Goal: Information Seeking & Learning: Learn about a topic

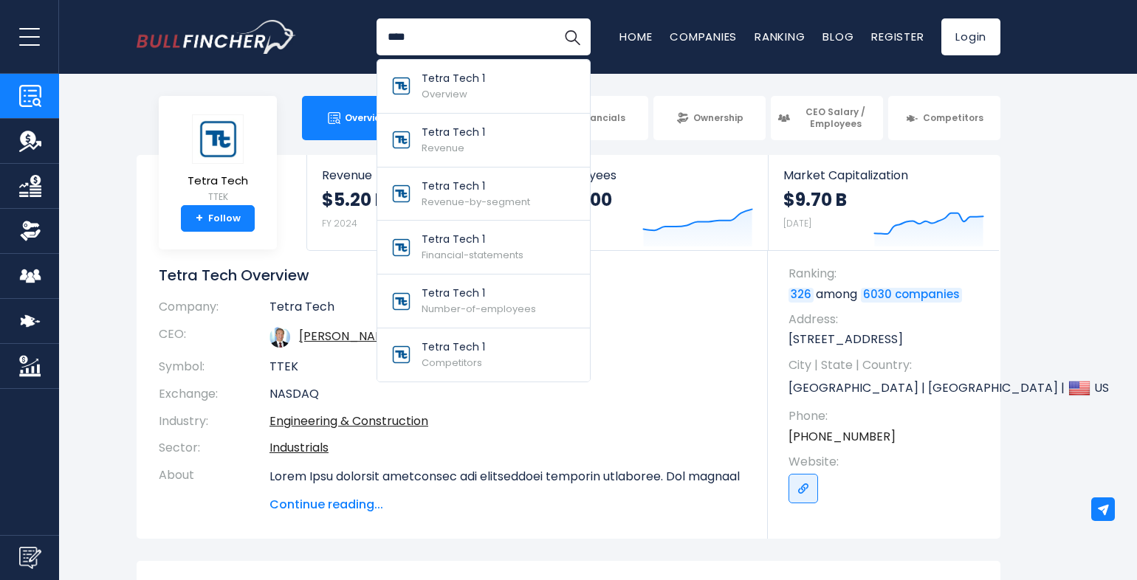
type input "****"
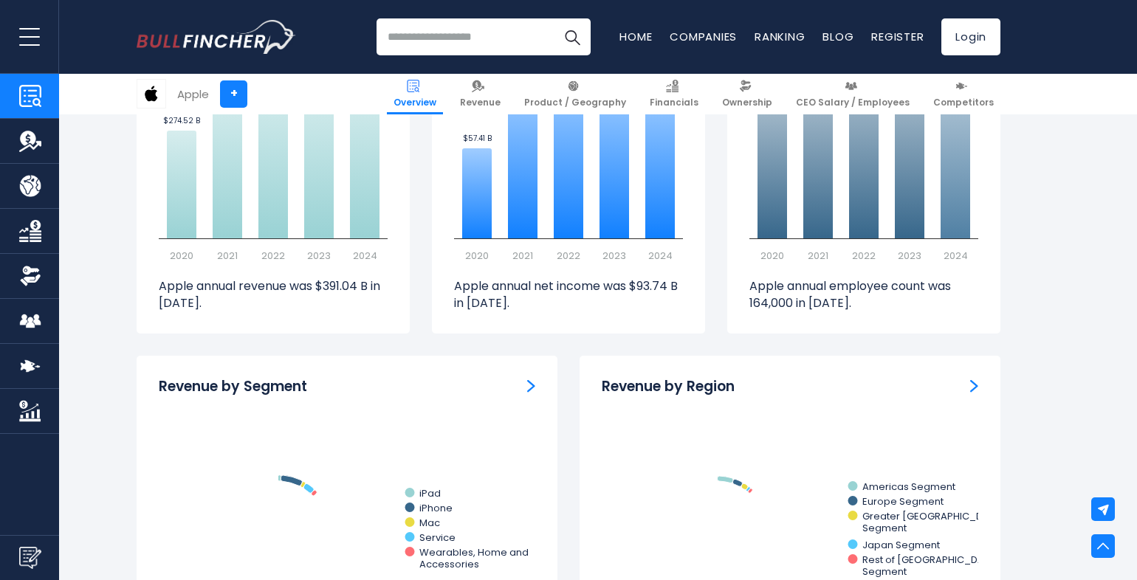
scroll to position [1240, 0]
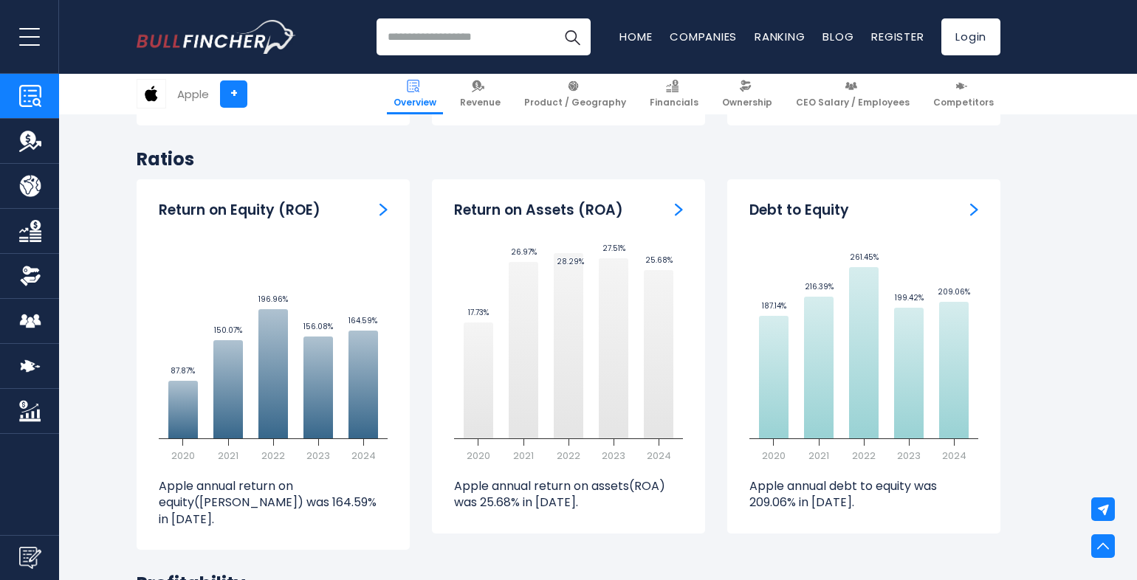
scroll to position [3189, 0]
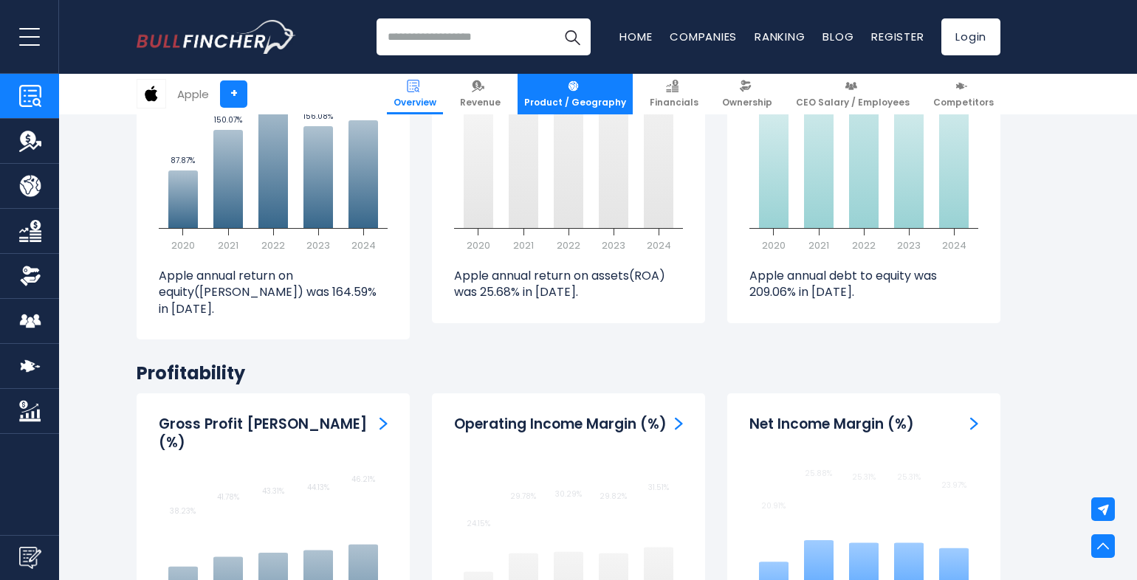
click at [577, 107] on span "Product / Geography" at bounding box center [575, 103] width 102 height 12
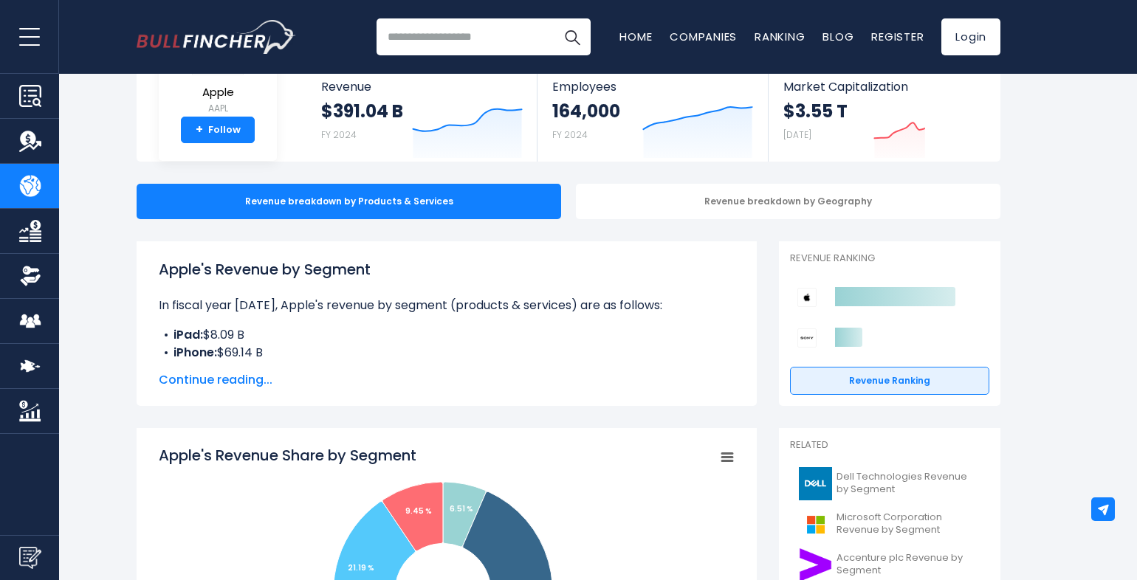
click at [240, 377] on span "Continue reading..." at bounding box center [447, 380] width 576 height 18
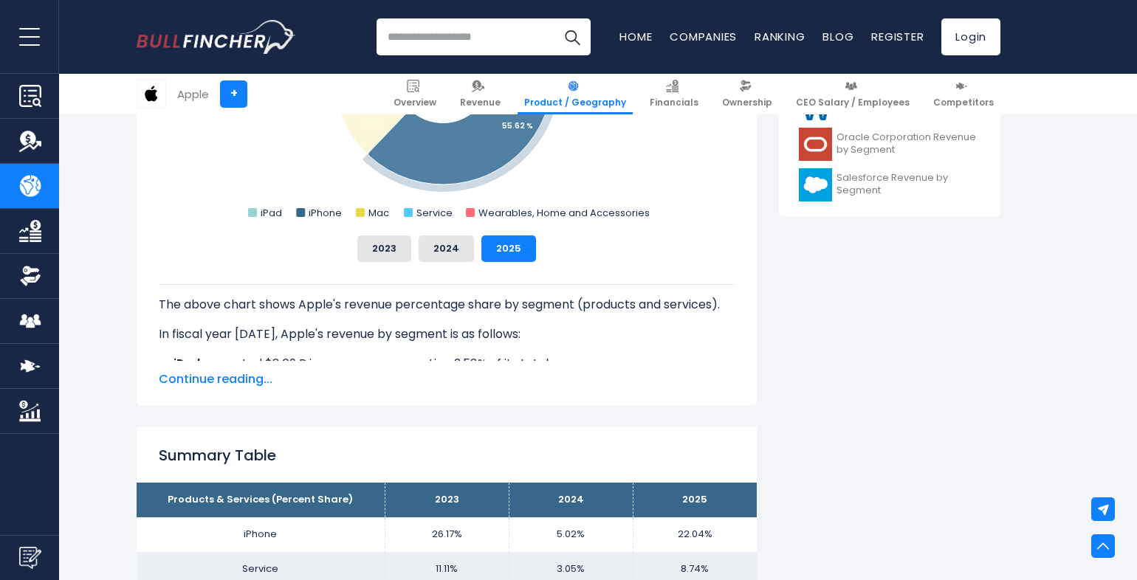
scroll to position [797, 0]
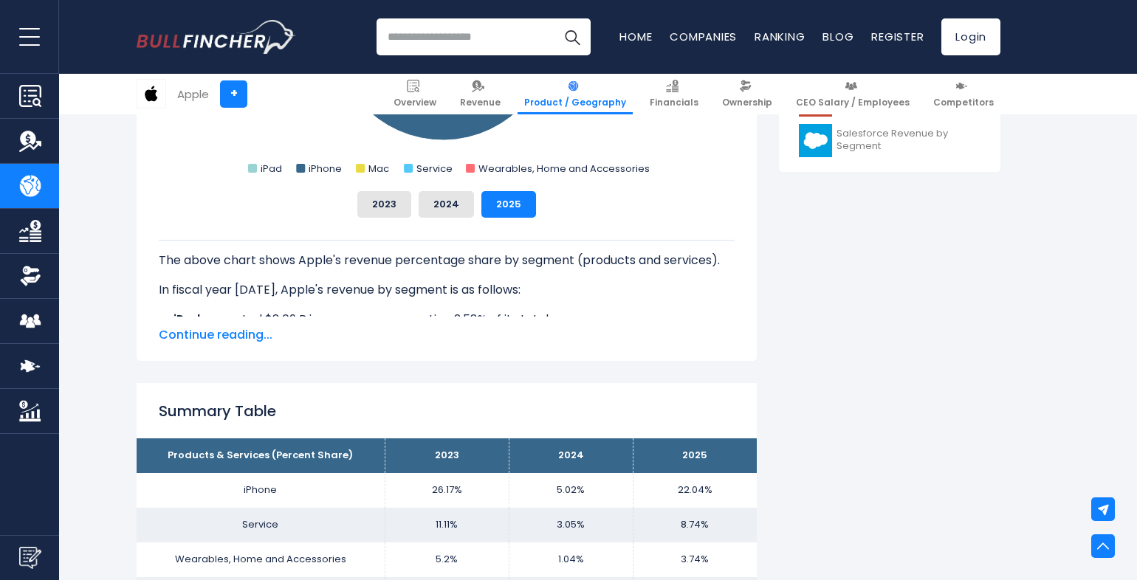
click at [252, 337] on span "Continue reading..." at bounding box center [447, 335] width 576 height 18
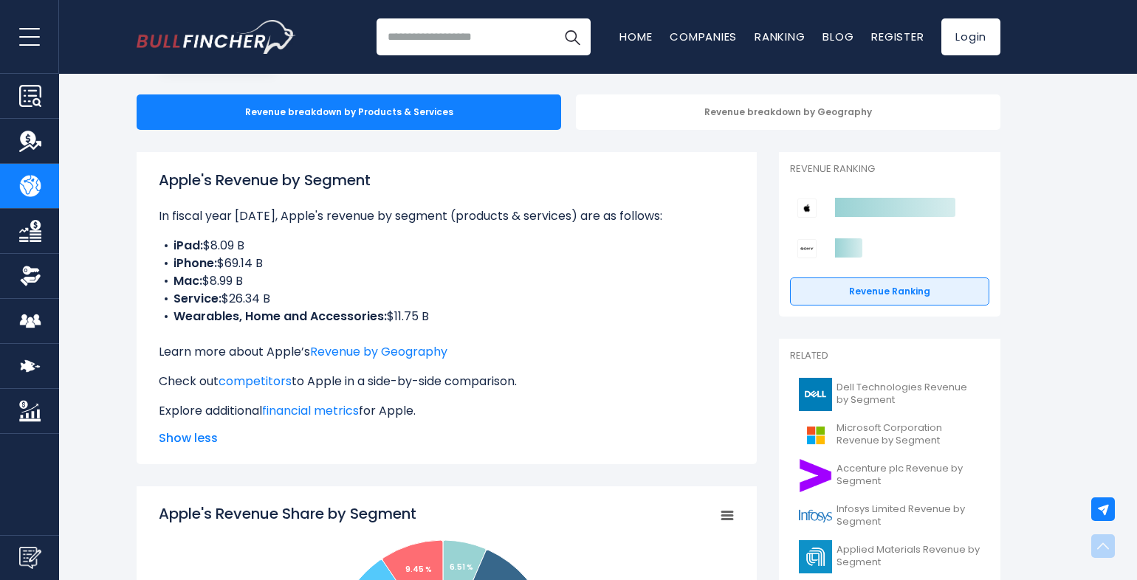
scroll to position [0, 0]
